Goal: Transaction & Acquisition: Obtain resource

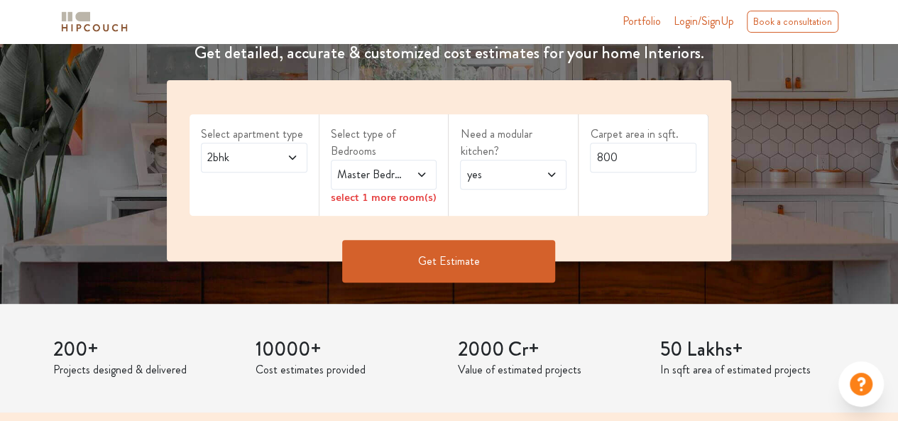
scroll to position [217, 0]
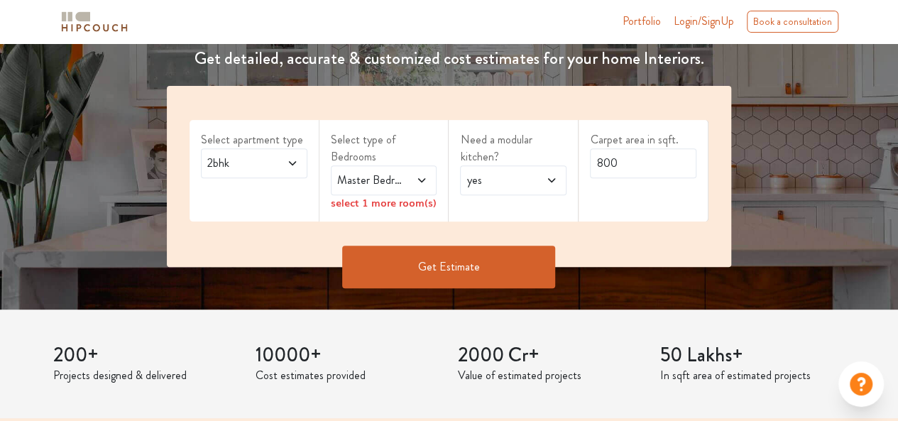
click at [264, 160] on span "2bhk" at bounding box center [239, 163] width 70 height 17
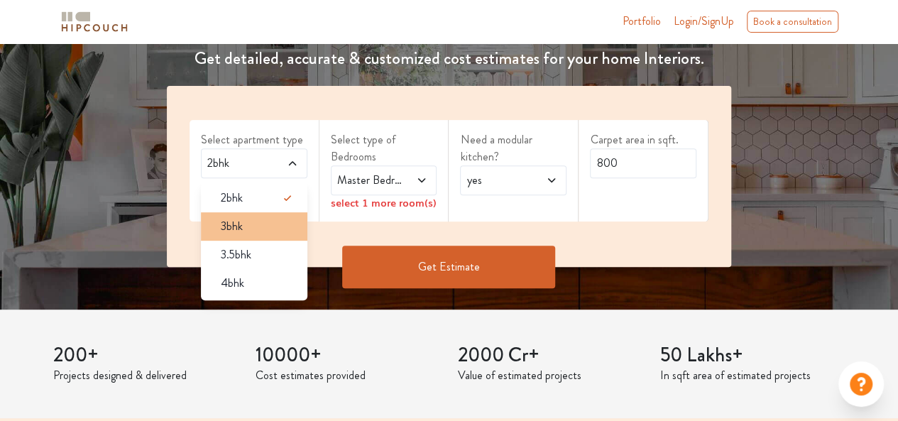
click at [257, 218] on div "3bhk" at bounding box center [258, 226] width 98 height 17
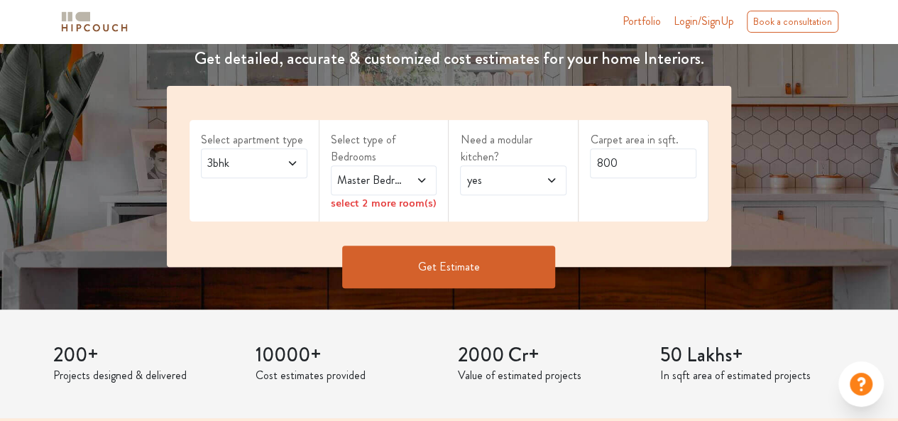
click at [420, 187] on span at bounding box center [416, 180] width 23 height 17
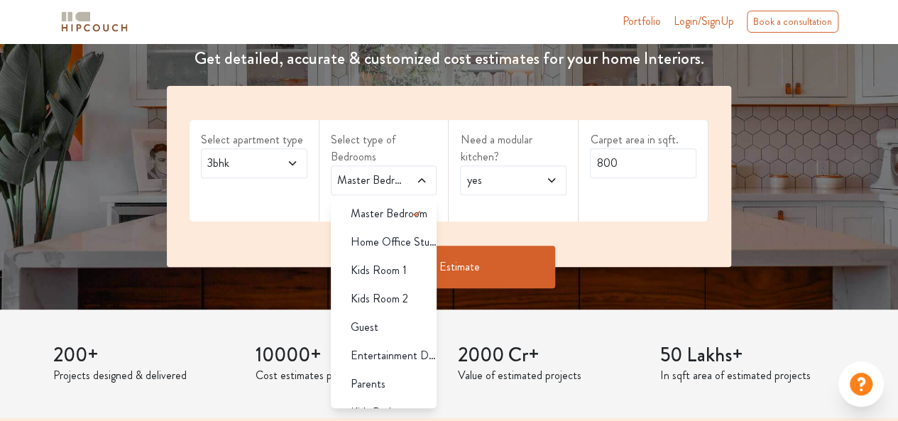
scroll to position [0, 0]
click at [408, 217] on icon at bounding box center [416, 215] width 17 height 17
click at [409, 222] on span at bounding box center [422, 215] width 28 height 28
click at [371, 215] on span "Master Bedroom" at bounding box center [389, 215] width 77 height 17
click at [396, 214] on span "Master Bedroom" at bounding box center [389, 215] width 77 height 17
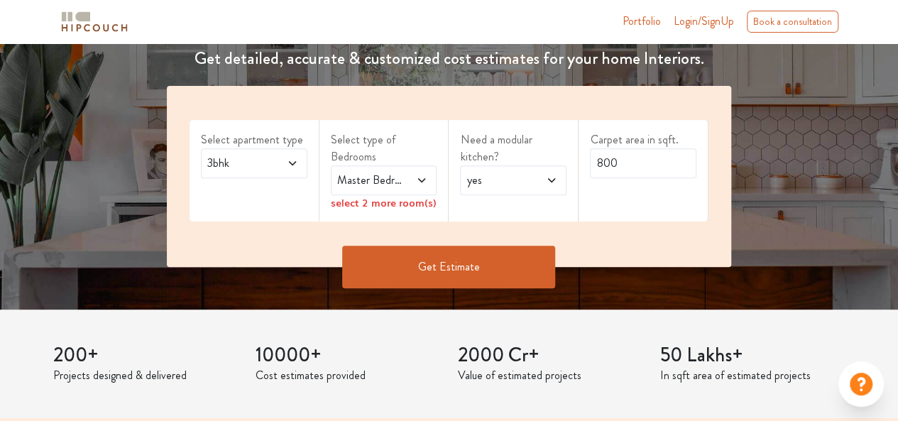
click at [481, 211] on div "Need a modular kitchen? yes" at bounding box center [514, 171] width 130 height 102
click at [419, 180] on icon at bounding box center [421, 180] width 11 height 11
click at [399, 178] on span "Master Bedroom" at bounding box center [369, 180] width 70 height 17
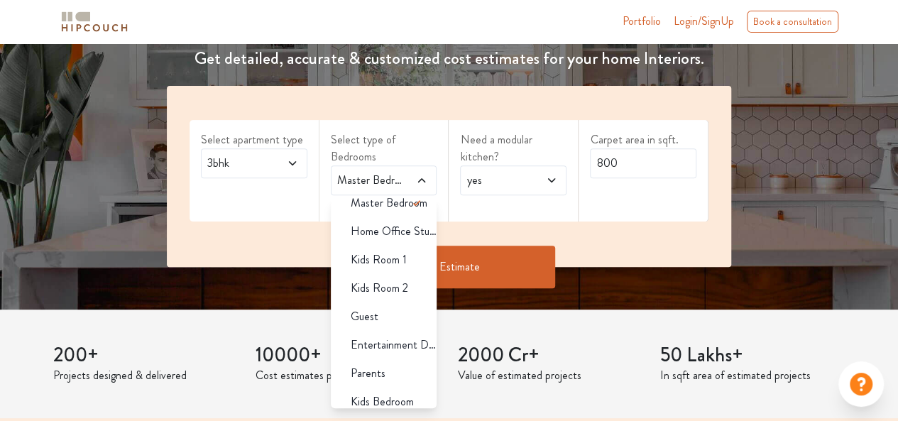
scroll to position [22, 0]
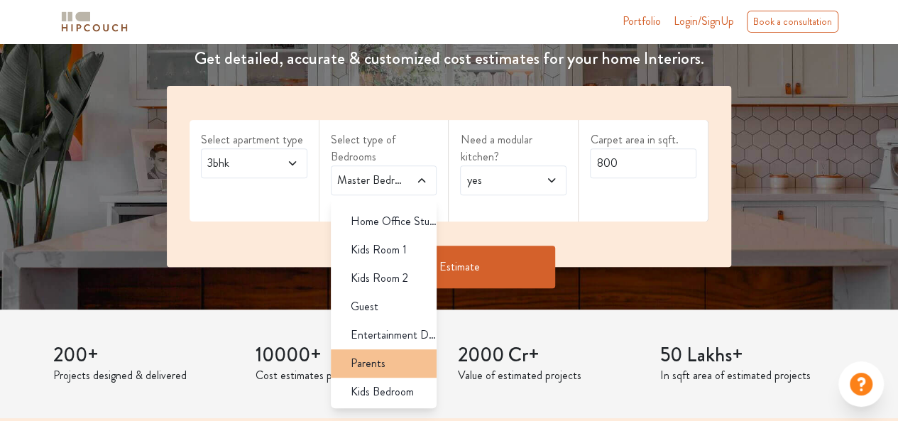
click at [374, 366] on span "Parents" at bounding box center [368, 363] width 35 height 17
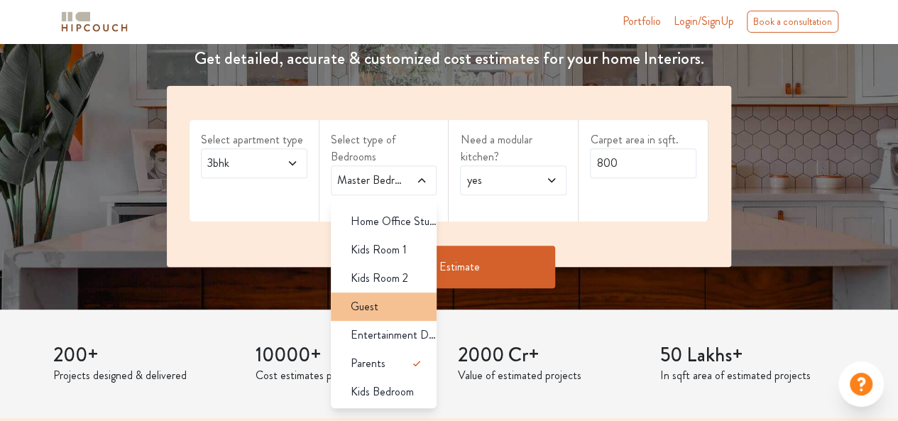
click at [375, 307] on span "Guest" at bounding box center [365, 306] width 28 height 17
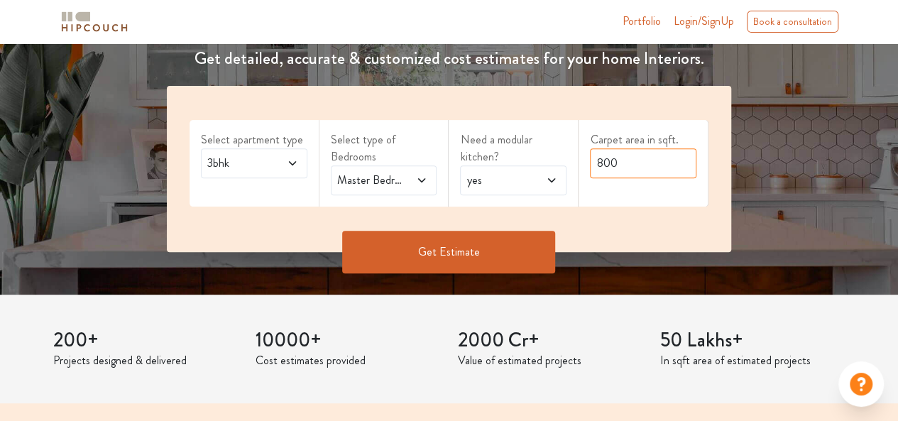
click at [625, 160] on input "800" at bounding box center [643, 163] width 106 height 30
type input "8"
click at [467, 253] on button "Get Estimate" at bounding box center [448, 252] width 213 height 43
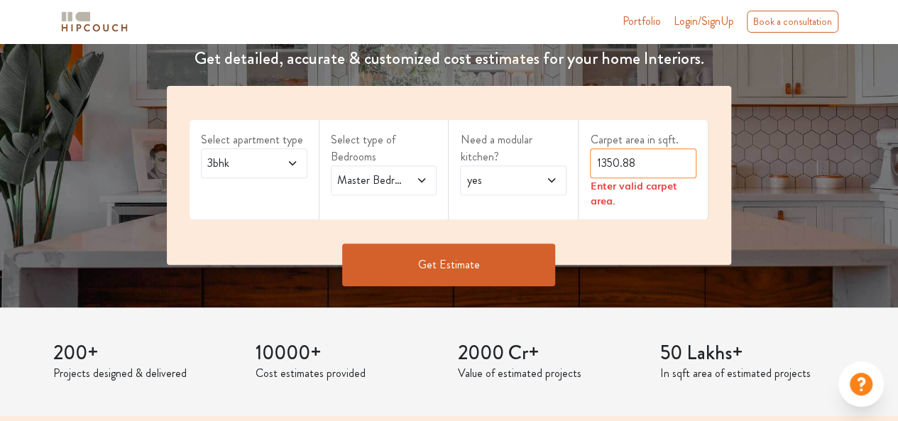
click at [662, 163] on input "1350.88" at bounding box center [643, 163] width 106 height 30
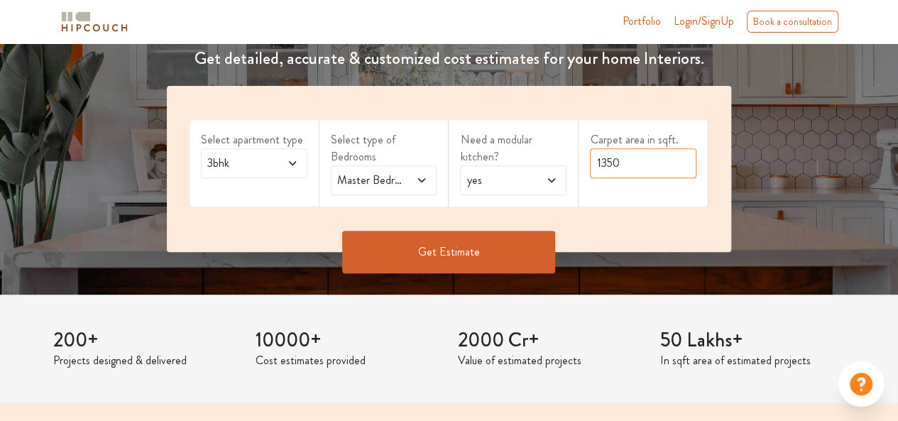
type input "1350"
click at [451, 268] on button "Get Estimate" at bounding box center [448, 252] width 213 height 43
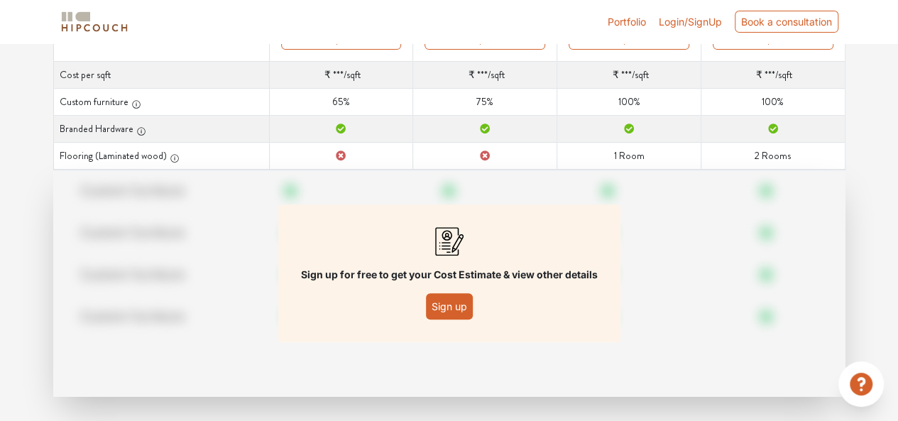
scroll to position [257, 0]
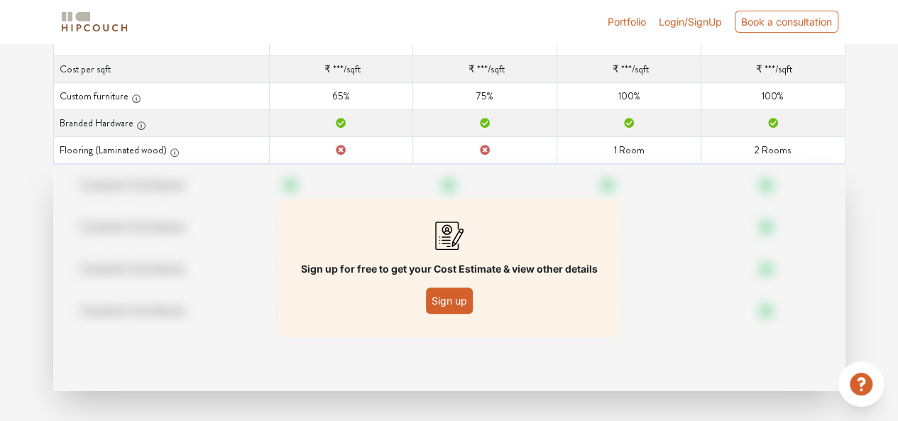
click at [454, 306] on button "Sign up" at bounding box center [449, 300] width 47 height 26
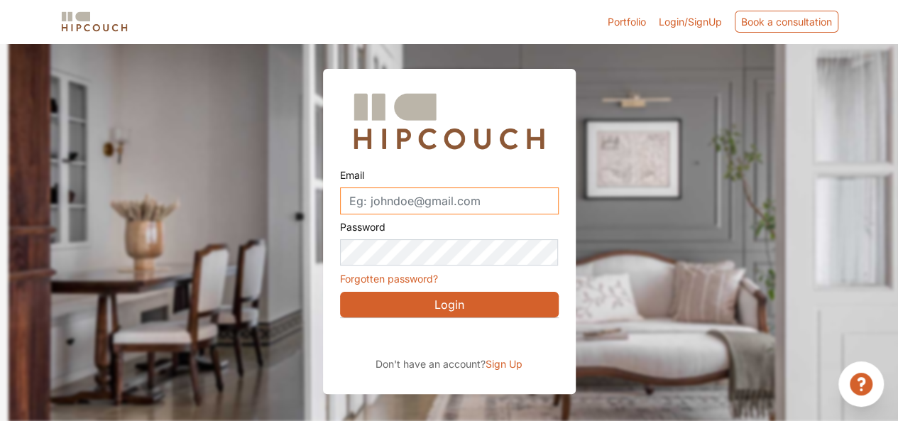
click at [483, 204] on input "Email" at bounding box center [449, 200] width 219 height 27
click at [645, 175] on div at bounding box center [458, 211] width 898 height 421
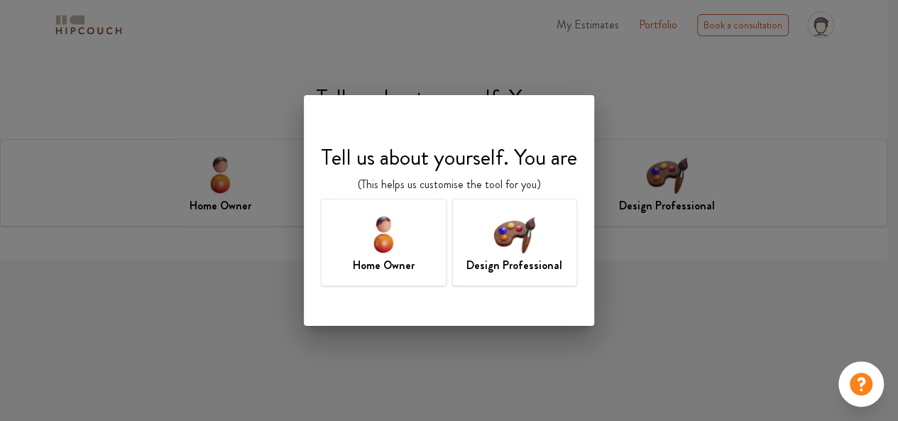
click at [499, 250] on img at bounding box center [514, 234] width 46 height 46
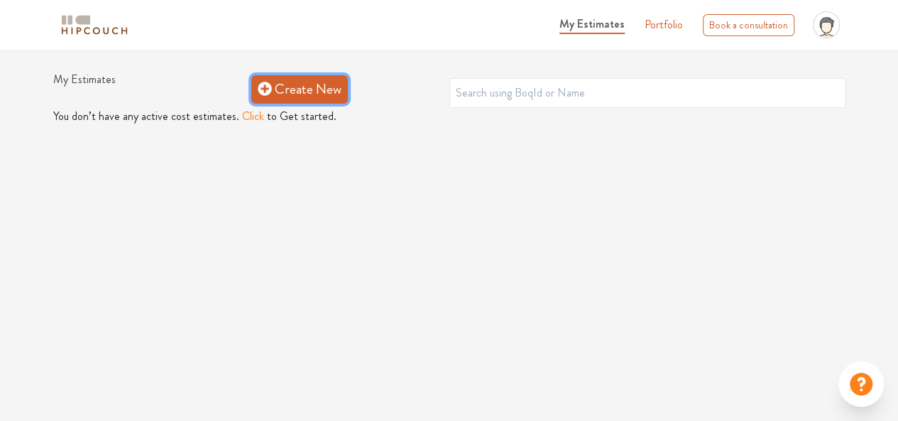
click at [290, 89] on link "Create New" at bounding box center [299, 89] width 97 height 28
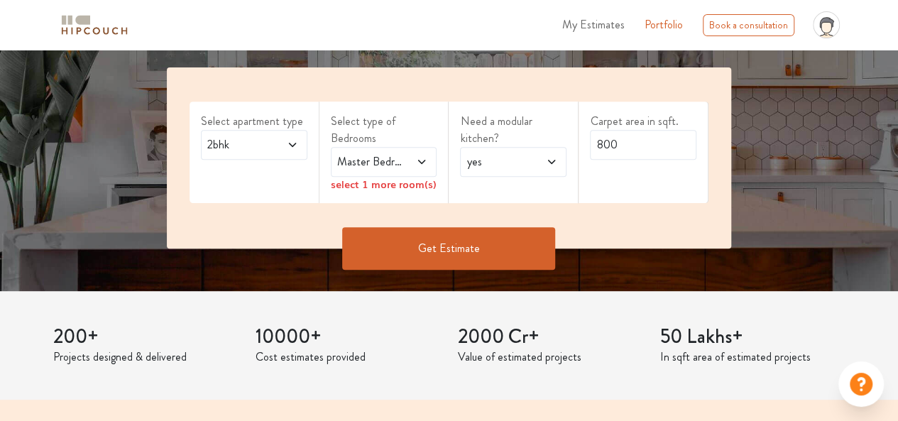
scroll to position [239, 0]
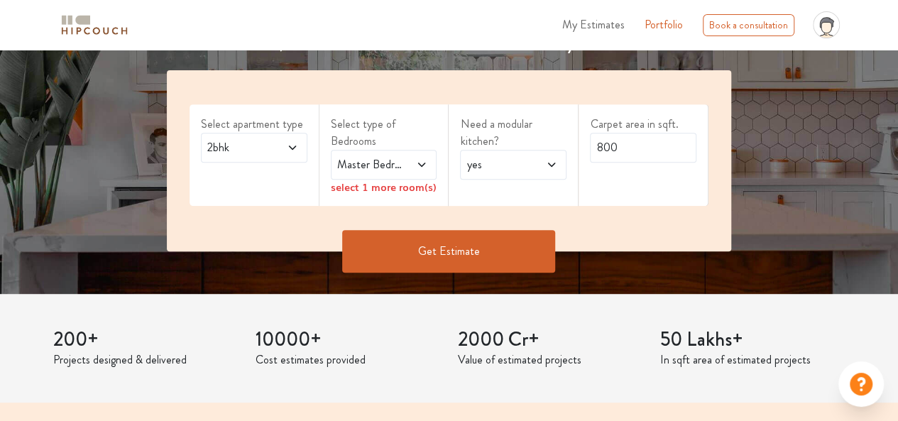
click at [293, 157] on div "2bhk" at bounding box center [254, 148] width 106 height 30
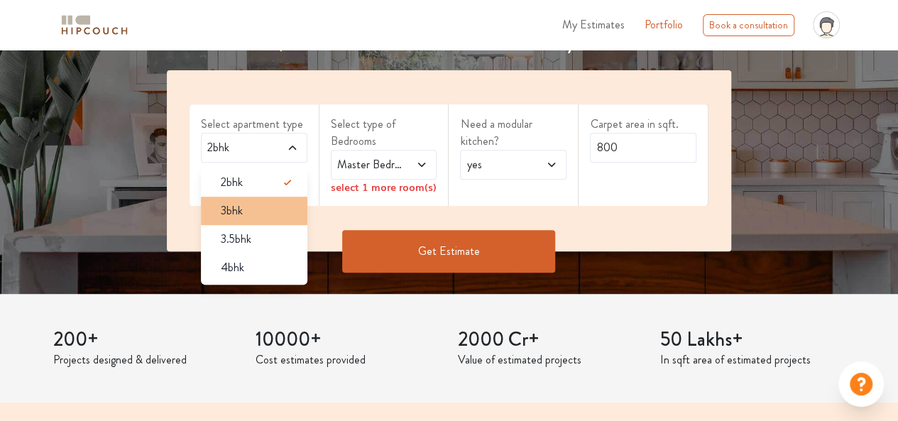
click at [267, 206] on div "3bhk" at bounding box center [258, 210] width 98 height 17
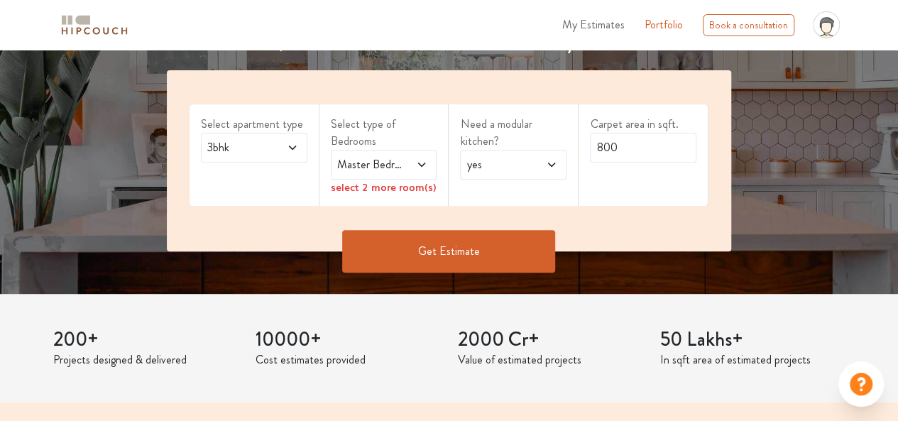
click at [271, 146] on span "3bhk" at bounding box center [239, 147] width 70 height 17
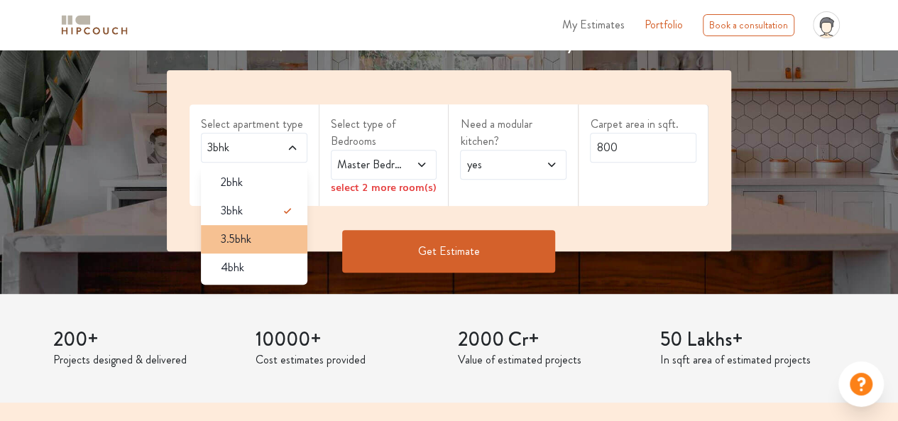
click at [231, 236] on span "3.5bhk" at bounding box center [236, 239] width 31 height 17
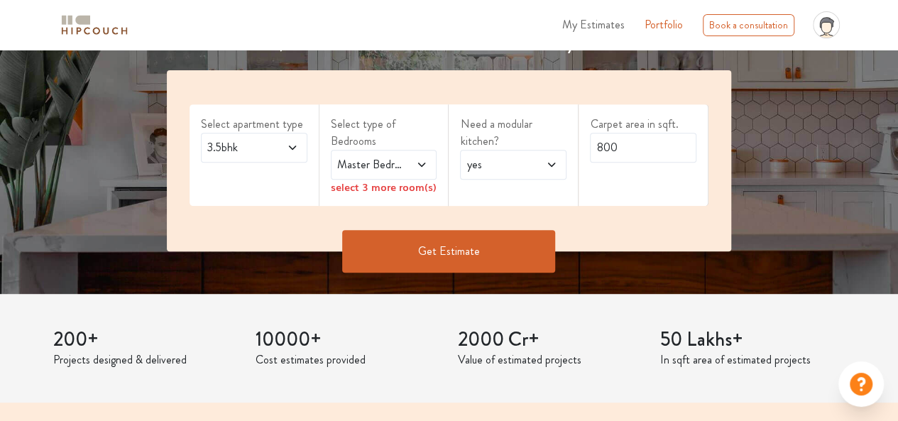
click at [415, 168] on span at bounding box center [416, 164] width 23 height 17
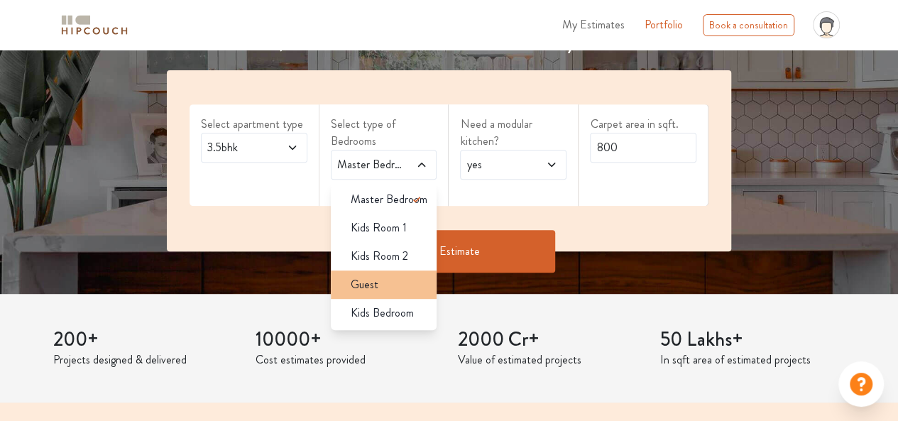
click at [388, 278] on div "Guest" at bounding box center [388, 284] width 98 height 17
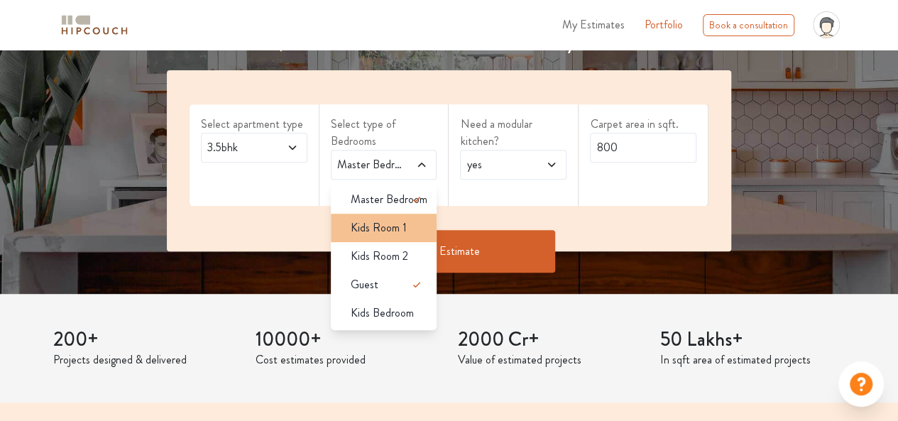
click at [395, 233] on span "Kids Room 1" at bounding box center [379, 227] width 56 height 17
click at [453, 202] on div "Need a modular kitchen? yes" at bounding box center [514, 155] width 130 height 102
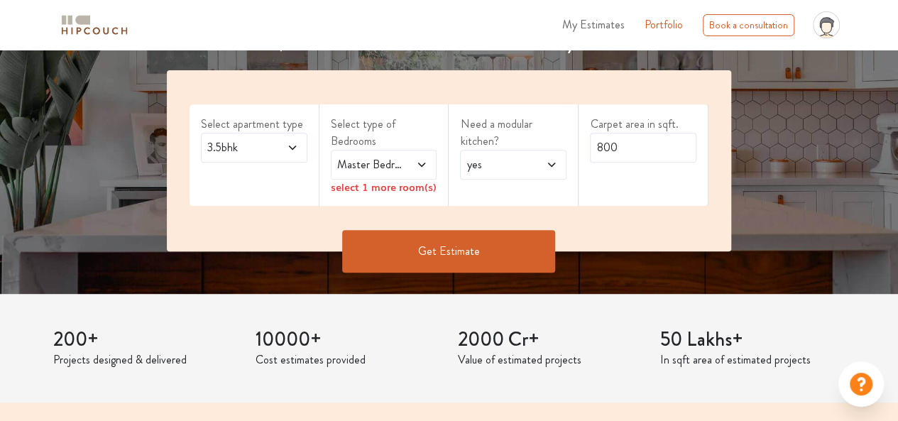
click at [413, 172] on div "Master Bedroom,Kids Room 1,Guest" at bounding box center [384, 165] width 106 height 30
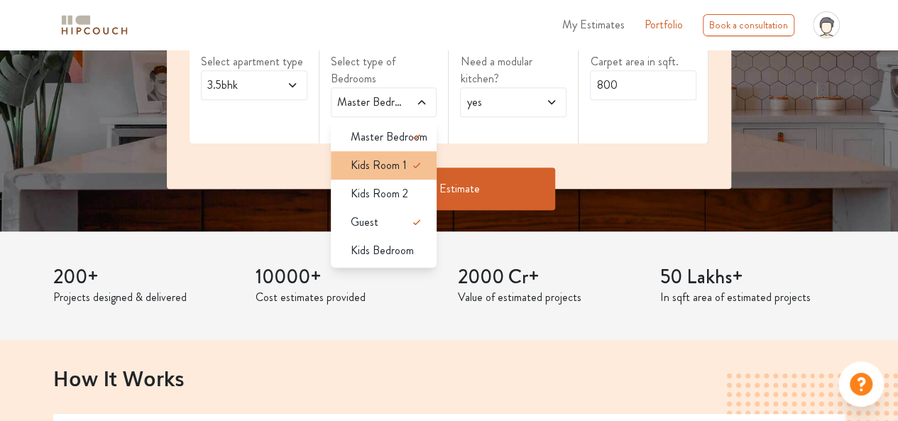
scroll to position [324, 0]
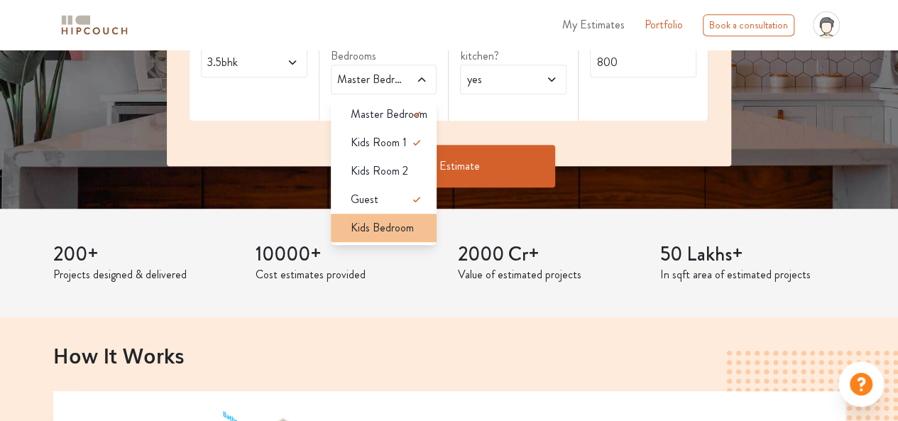
click at [388, 228] on span "Kids Bedroom" at bounding box center [382, 227] width 63 height 17
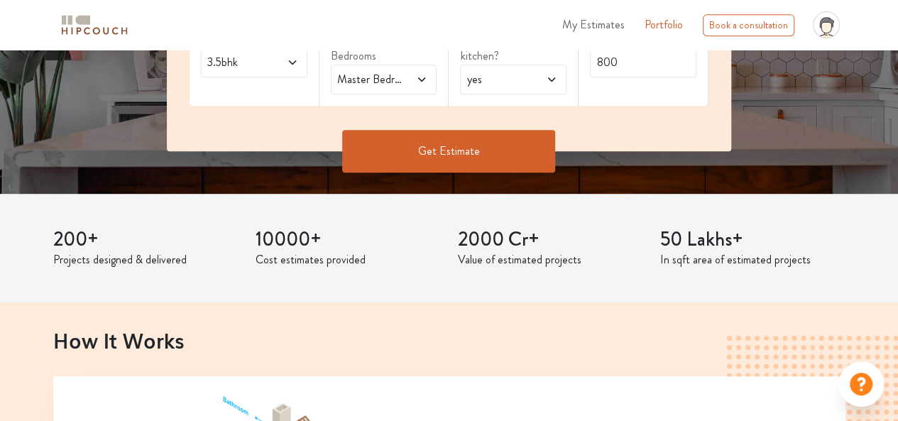
scroll to position [35, 0]
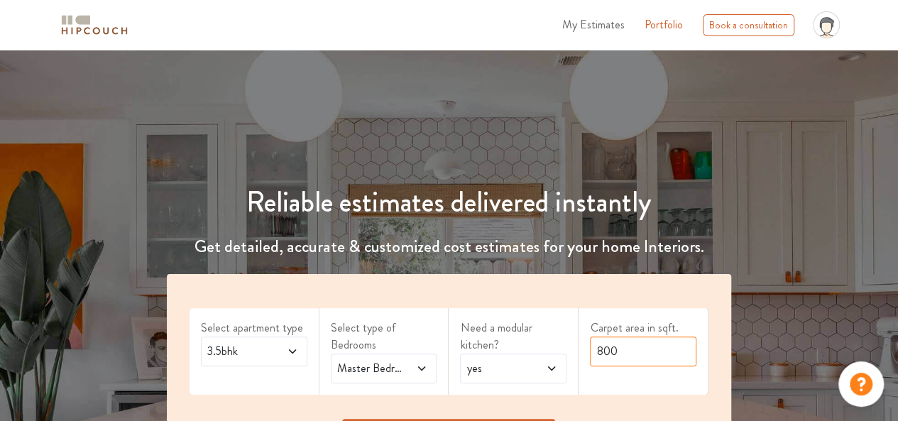
click at [628, 354] on input "800" at bounding box center [643, 351] width 106 height 30
type input "8"
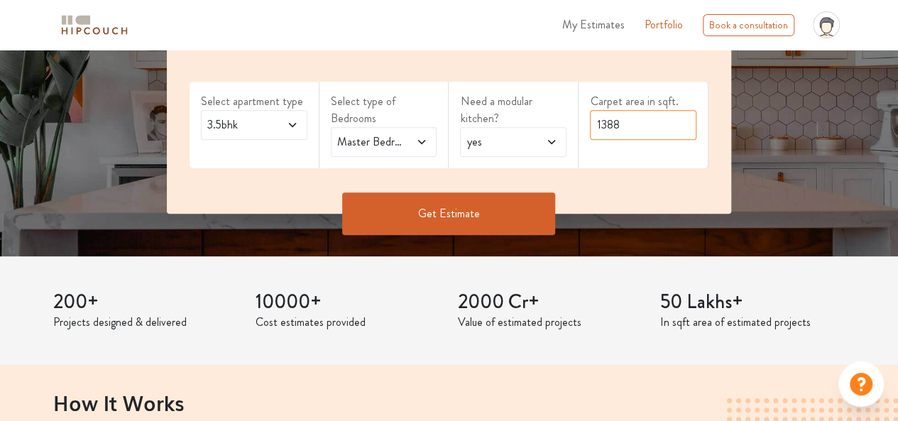
scroll to position [273, 0]
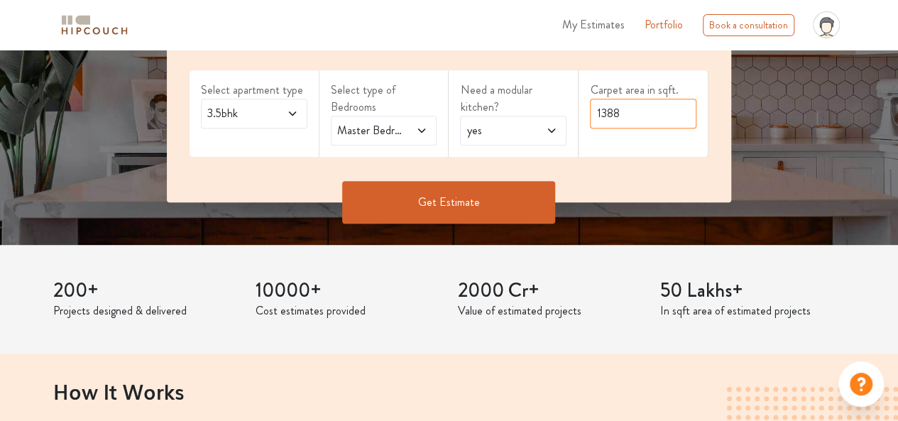
type input "1388"
click at [517, 190] on button "Get Estimate" at bounding box center [448, 202] width 213 height 43
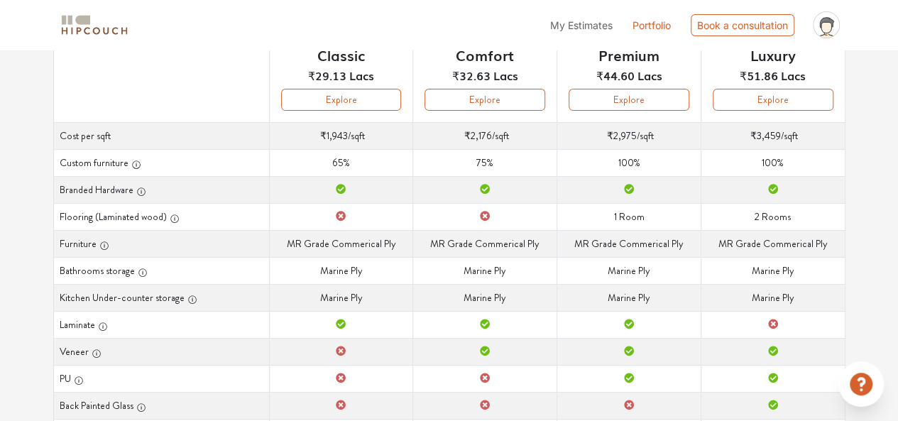
scroll to position [209, 0]
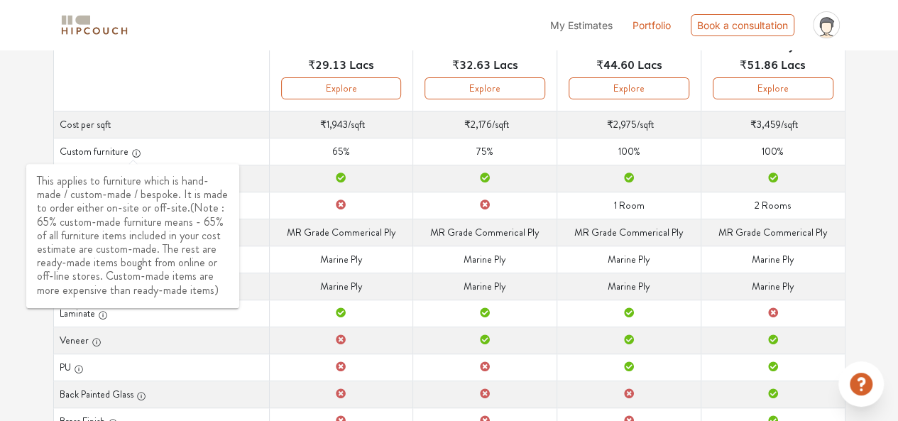
click at [134, 155] on icon "button" at bounding box center [136, 153] width 10 height 10
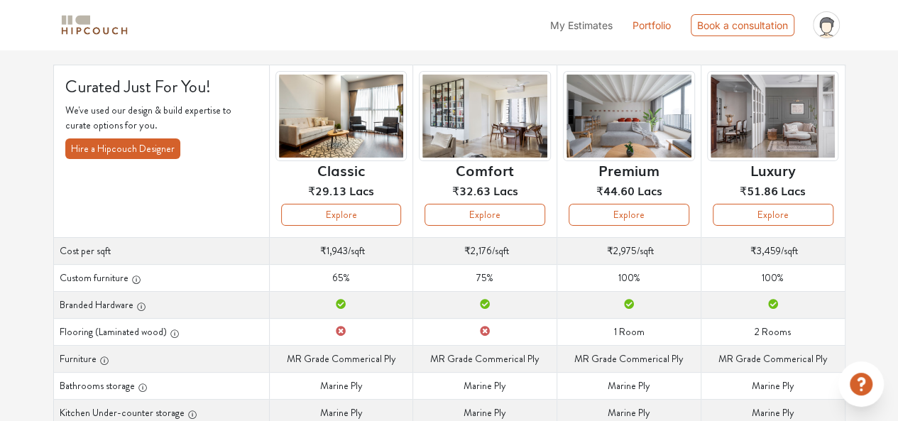
scroll to position [102, 0]
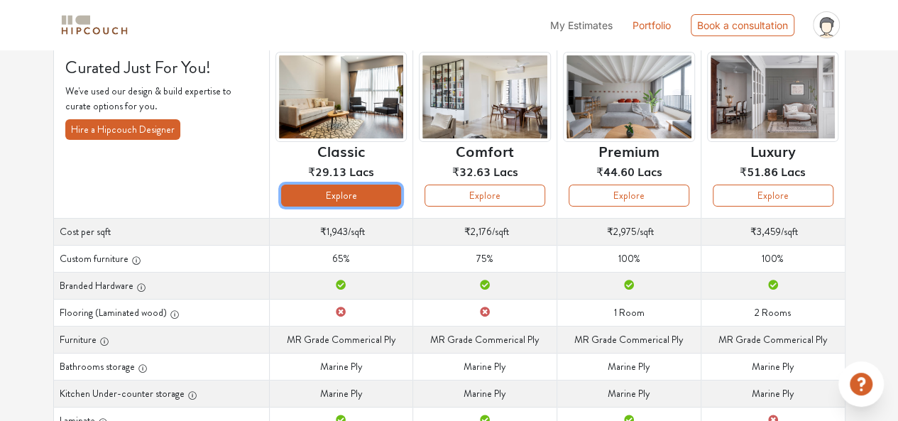
click at [365, 192] on button "Explore" at bounding box center [341, 196] width 121 height 22
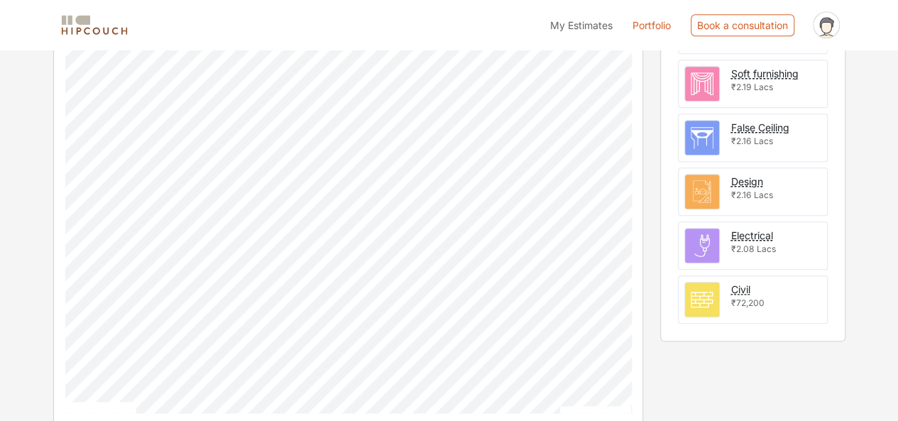
scroll to position [629, 0]
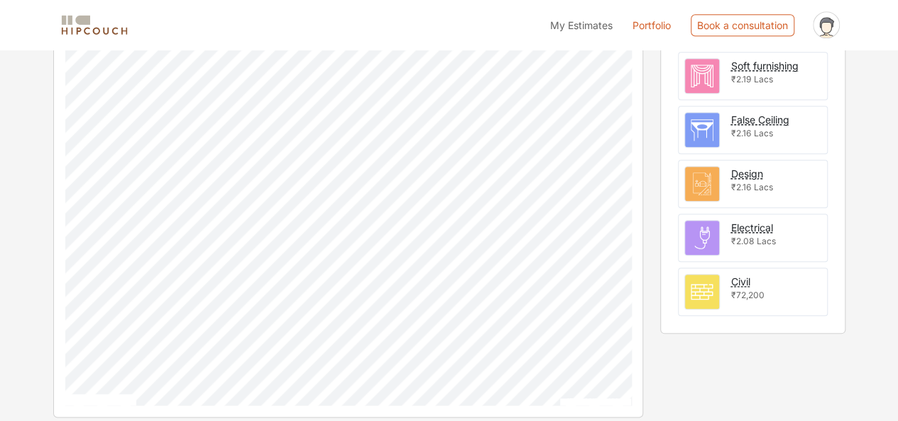
drag, startPoint x: 882, startPoint y: 346, endPoint x: 908, endPoint y: 324, distance: 34.3
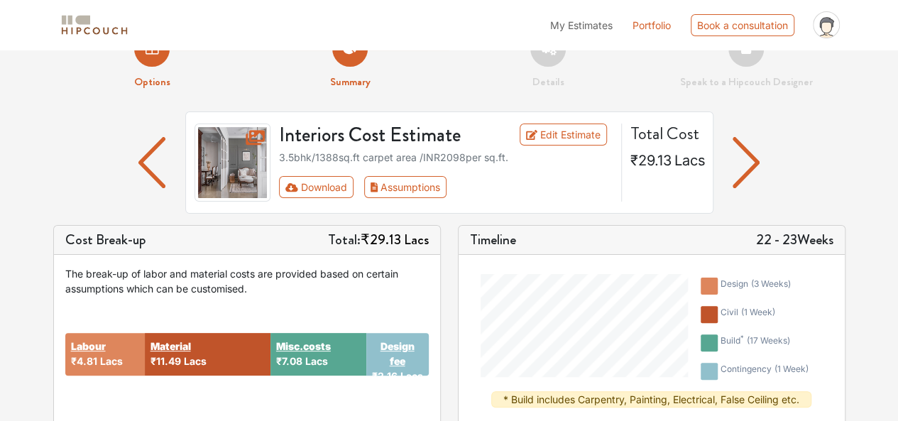
scroll to position [27, 0]
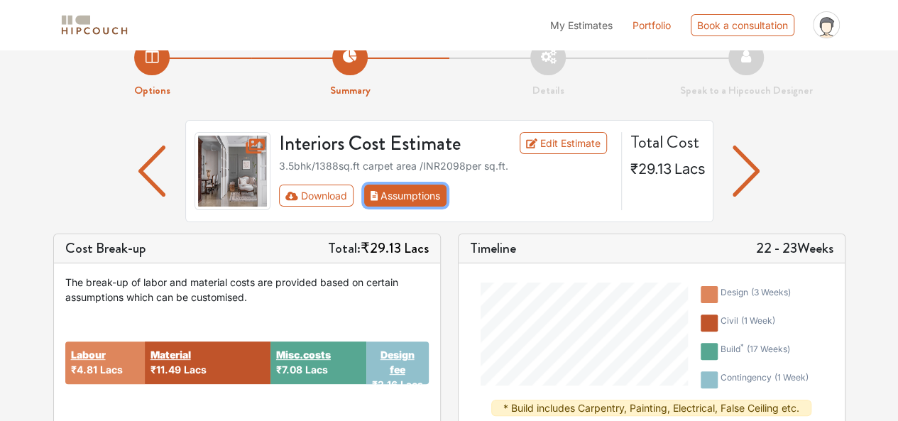
click at [399, 191] on button "Assumptions" at bounding box center [405, 196] width 83 height 22
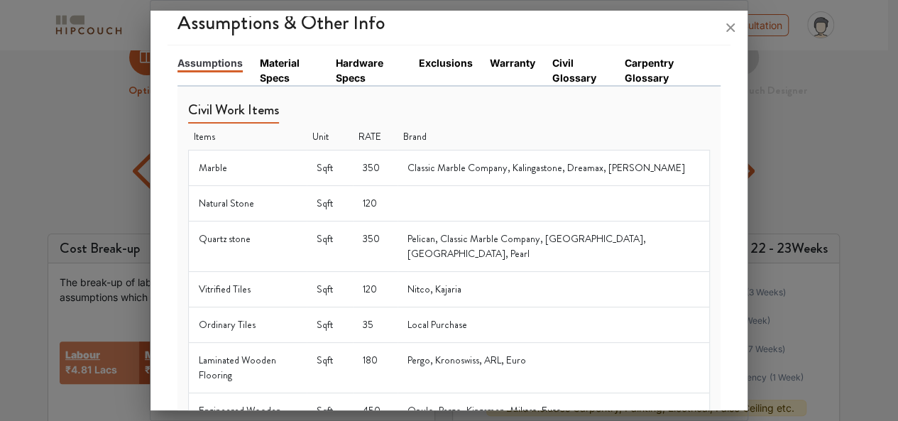
scroll to position [26, 0]
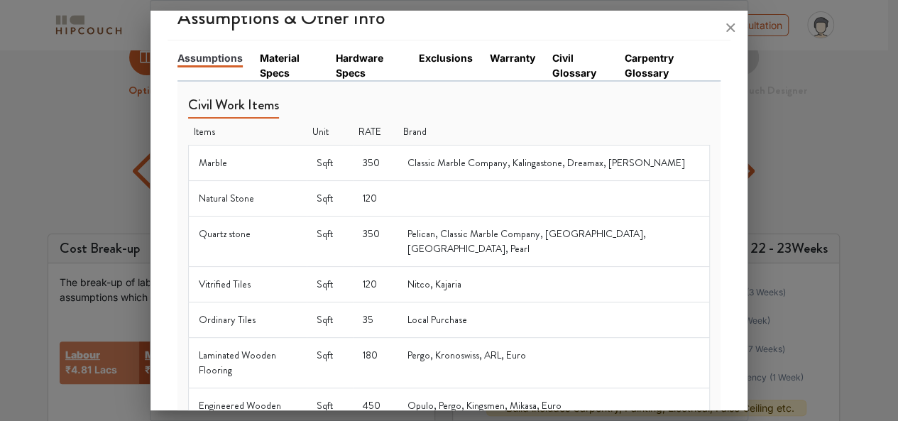
click at [434, 57] on link "Exclusions" at bounding box center [446, 57] width 54 height 15
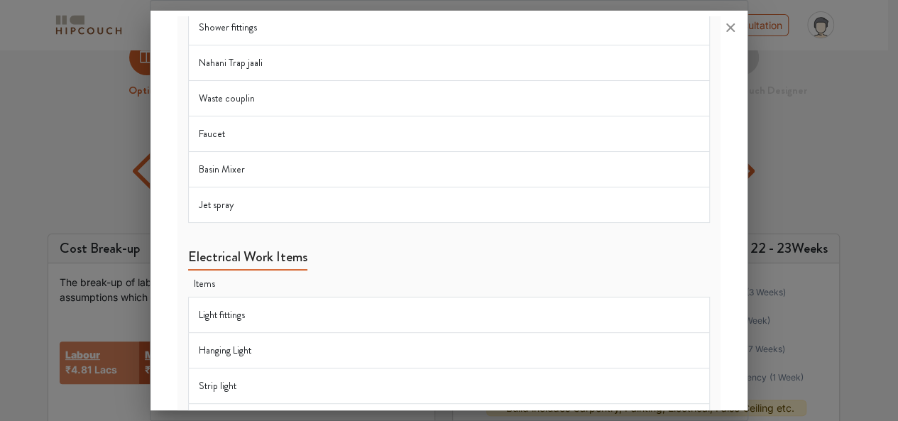
scroll to position [0, 0]
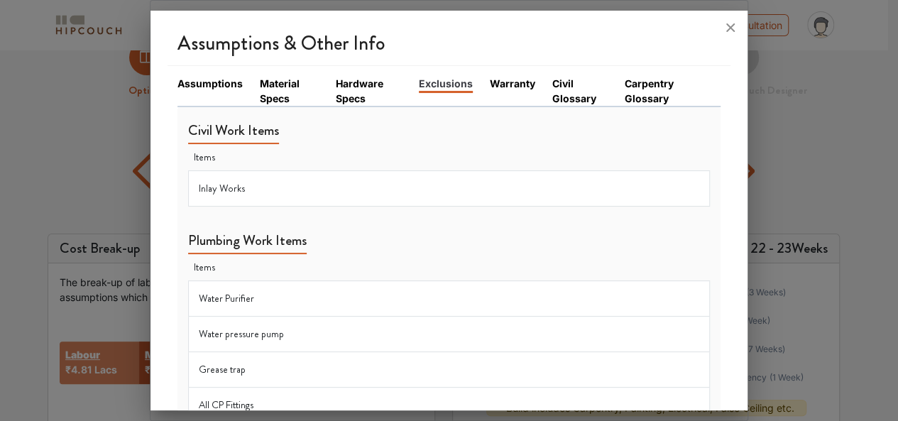
click at [510, 84] on link "Warranty" at bounding box center [512, 83] width 45 height 15
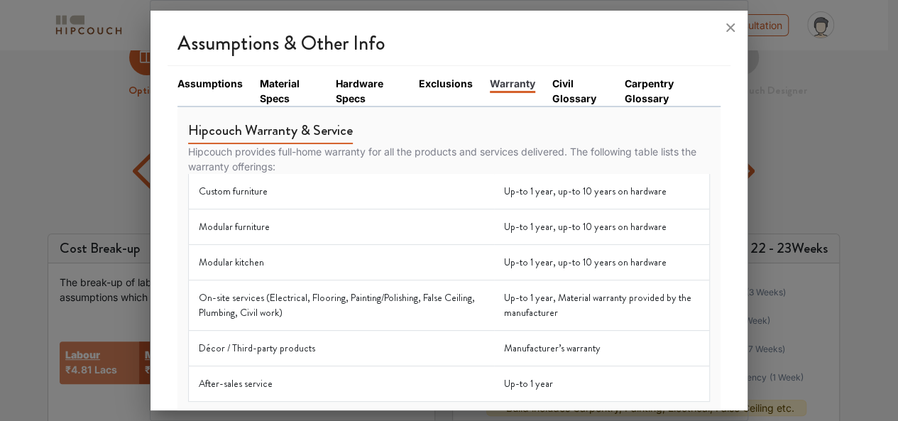
click at [559, 235] on td "Up-to 1 year, up-to 10 years on hardware" at bounding box center [602, 226] width 216 height 35
click at [544, 234] on td "Up-to 1 year, up-to 10 years on hardware" at bounding box center [602, 226] width 216 height 35
click at [556, 97] on link "Civil Glossary" at bounding box center [579, 91] width 55 height 30
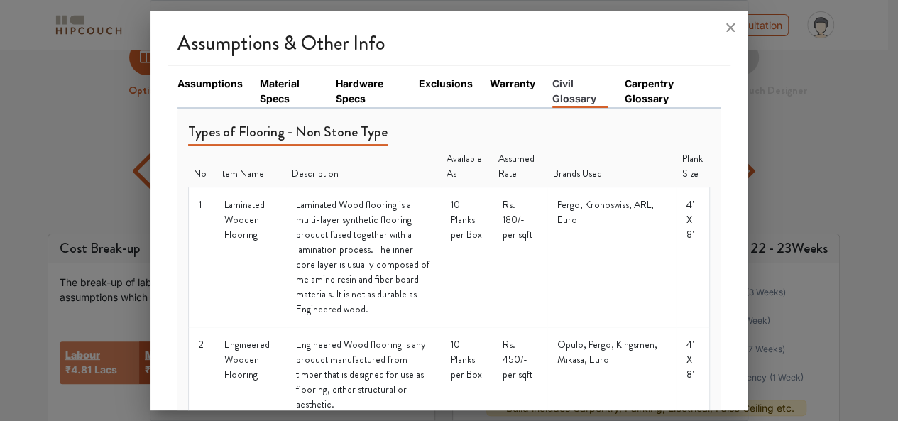
click at [649, 87] on link "Carpentry Glossary" at bounding box center [664, 91] width 79 height 30
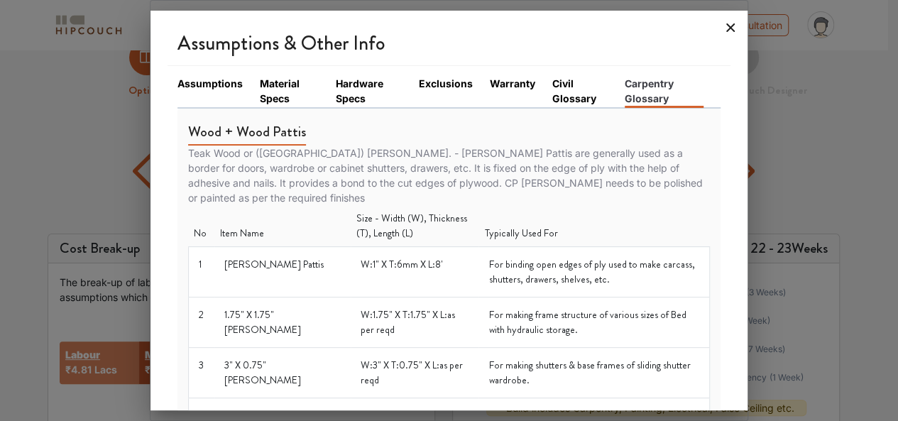
click at [734, 25] on icon at bounding box center [730, 27] width 23 height 23
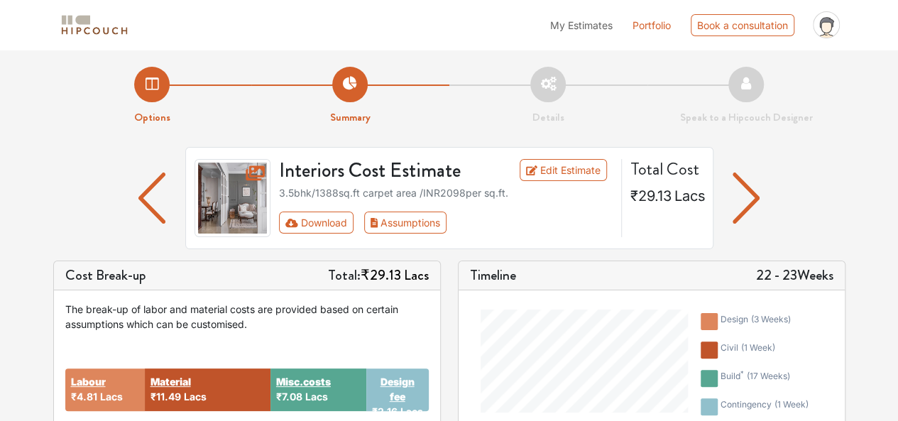
click at [646, 31] on link "Portfolio" at bounding box center [651, 25] width 38 height 15
